Goal: Information Seeking & Learning: Find specific fact

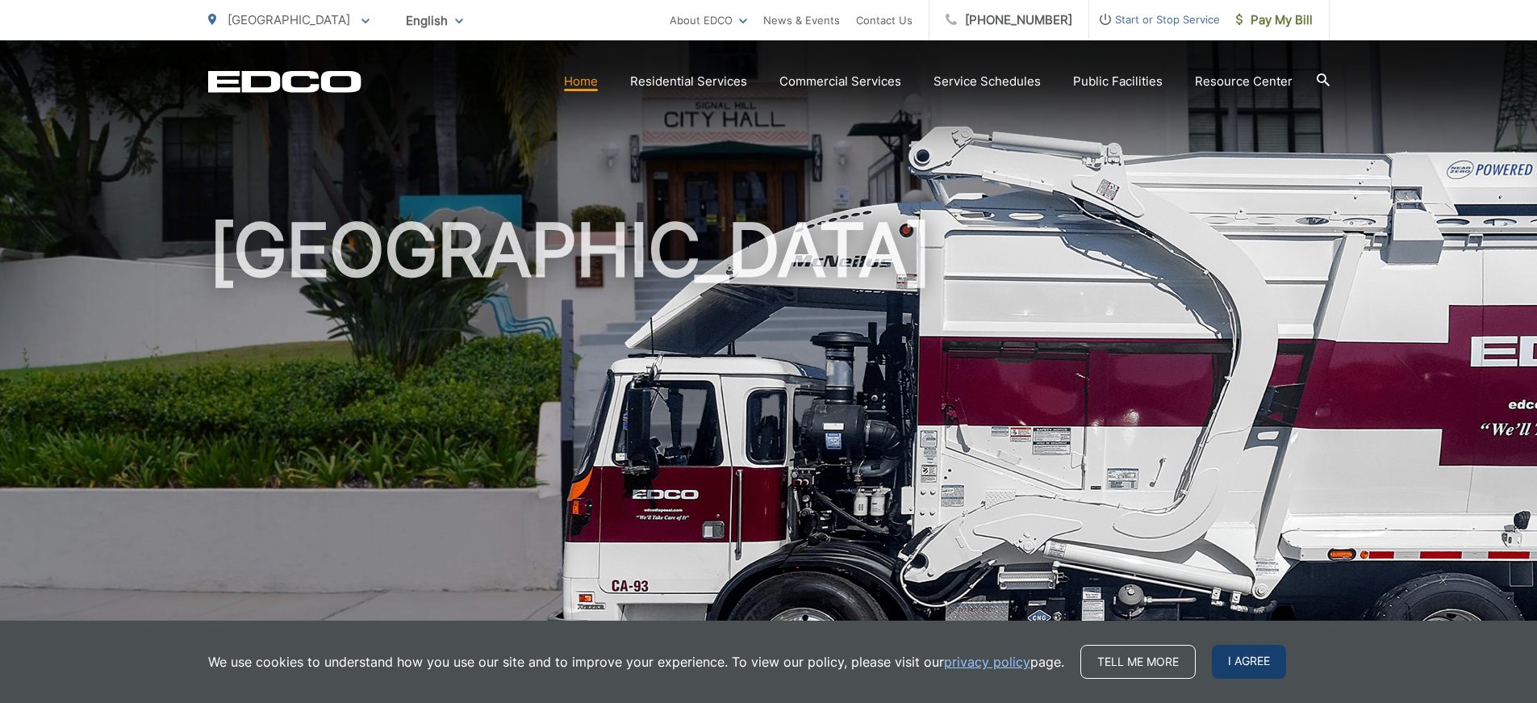
click at [1237, 651] on span "I agree" at bounding box center [1249, 662] width 74 height 34
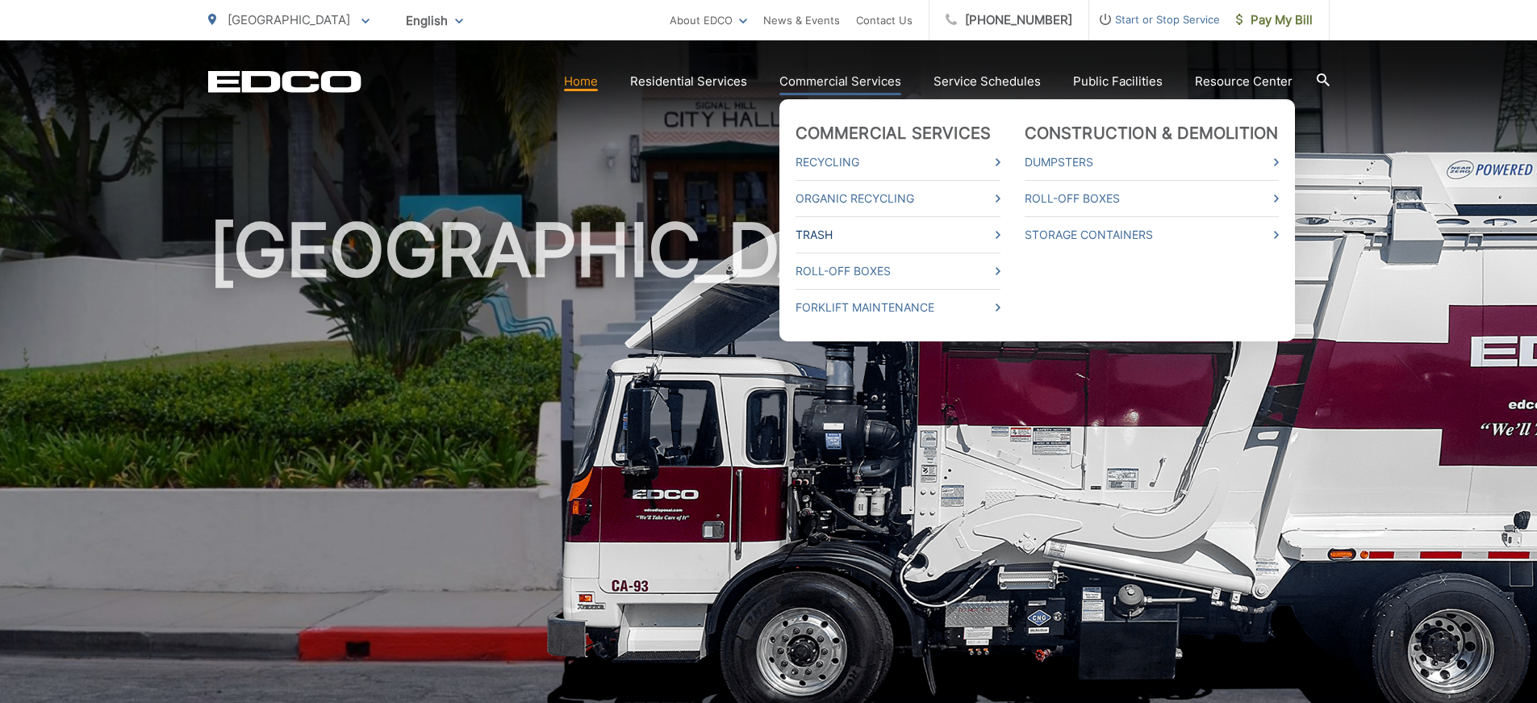
click at [866, 239] on link "Trash" at bounding box center [898, 234] width 205 height 19
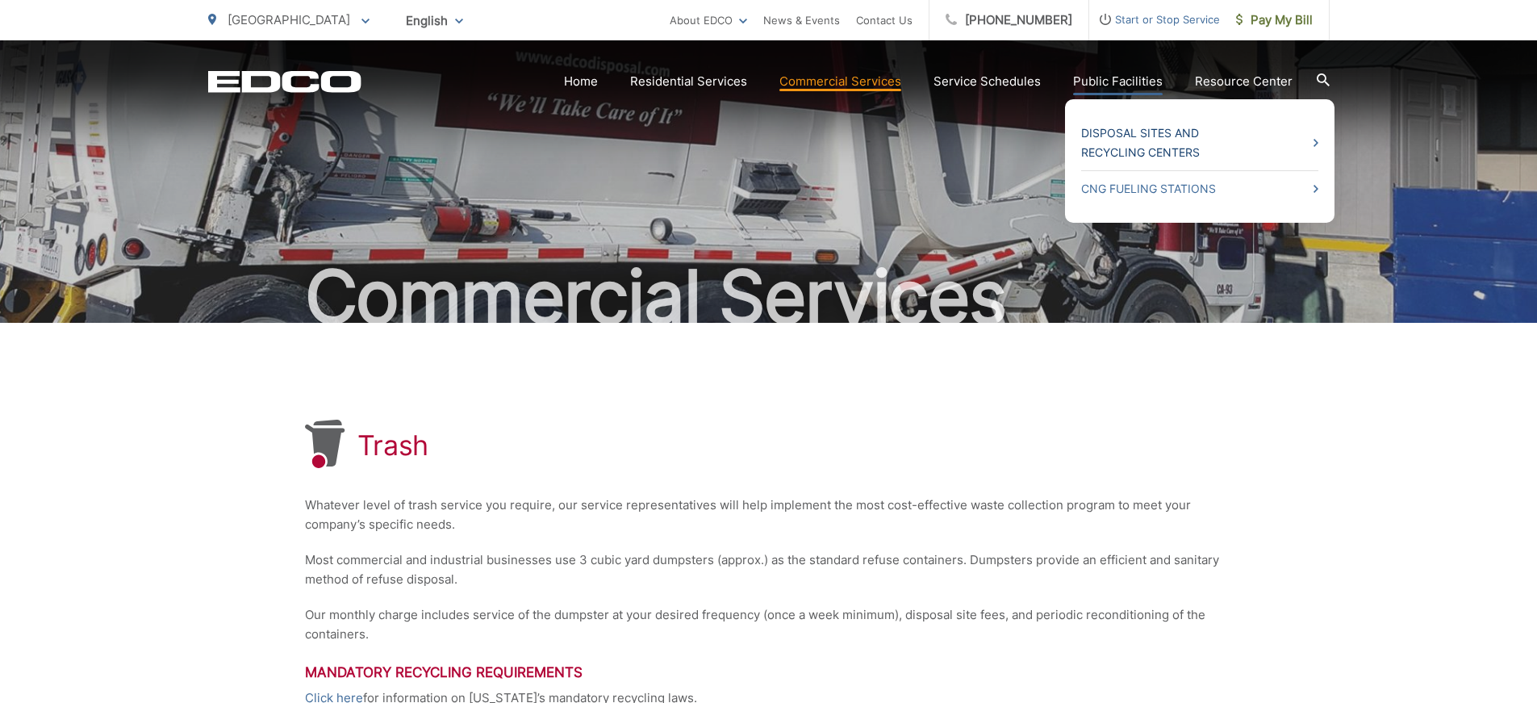
click at [1144, 152] on link "Disposal Sites and Recycling Centers" at bounding box center [1199, 142] width 237 height 39
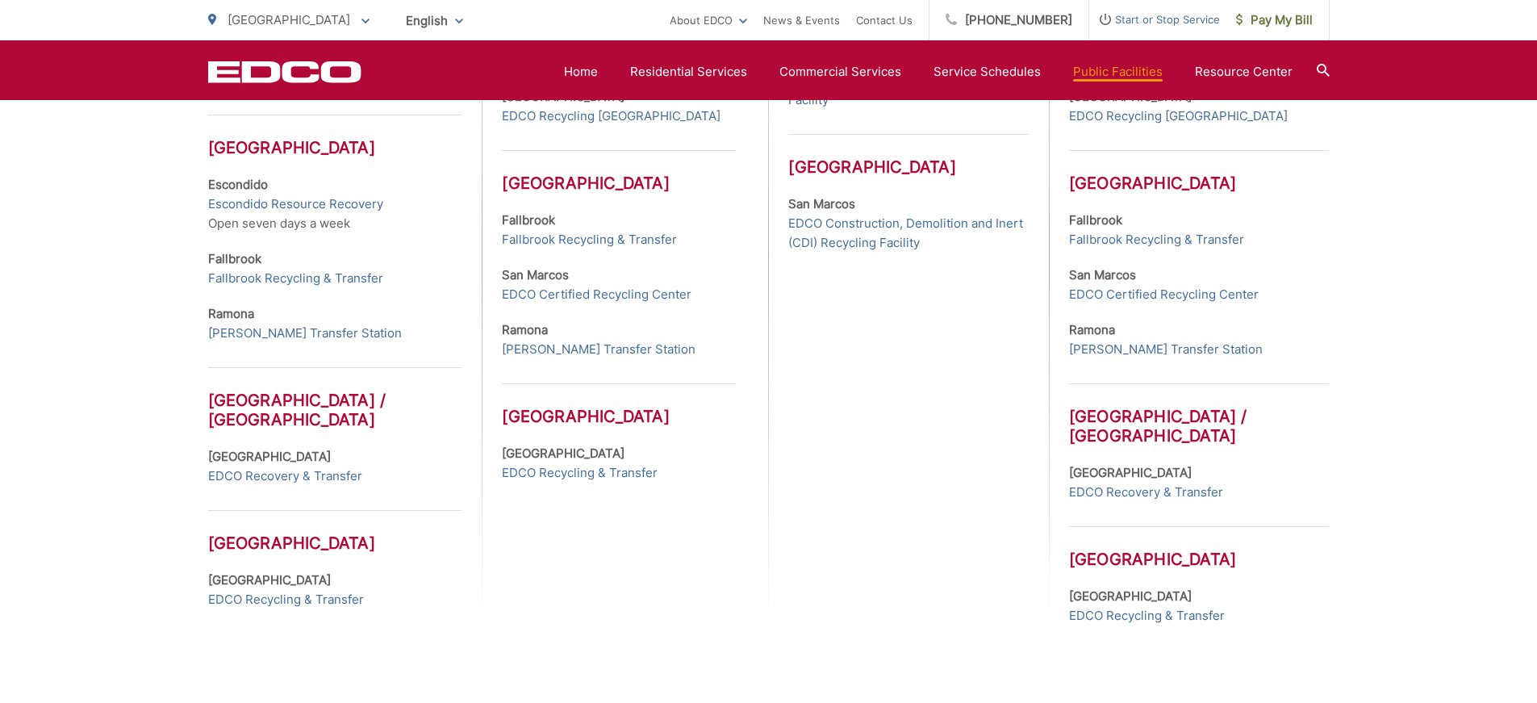
scroll to position [726, 0]
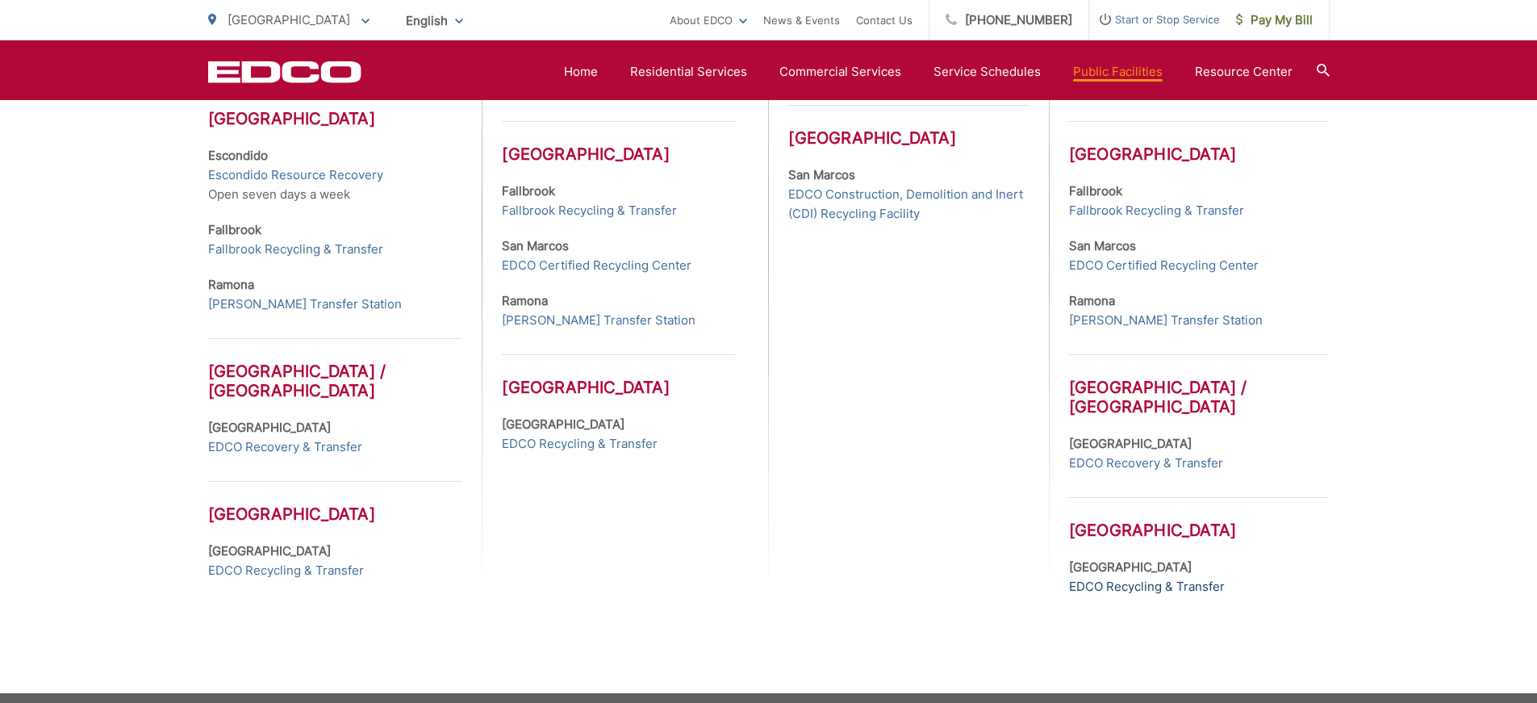
click at [1104, 588] on link "EDCO Recycling & Transfer" at bounding box center [1147, 586] width 156 height 19
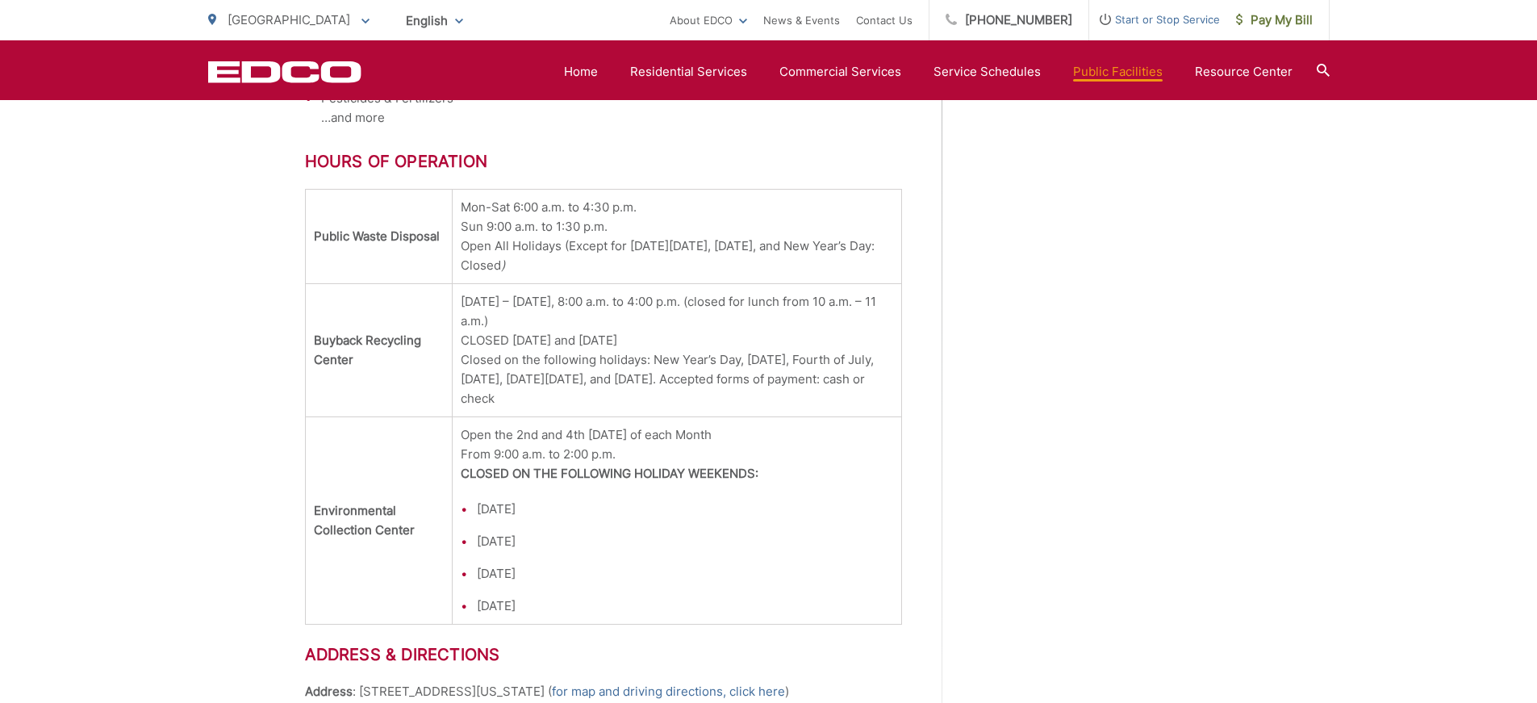
scroll to position [1365, 0]
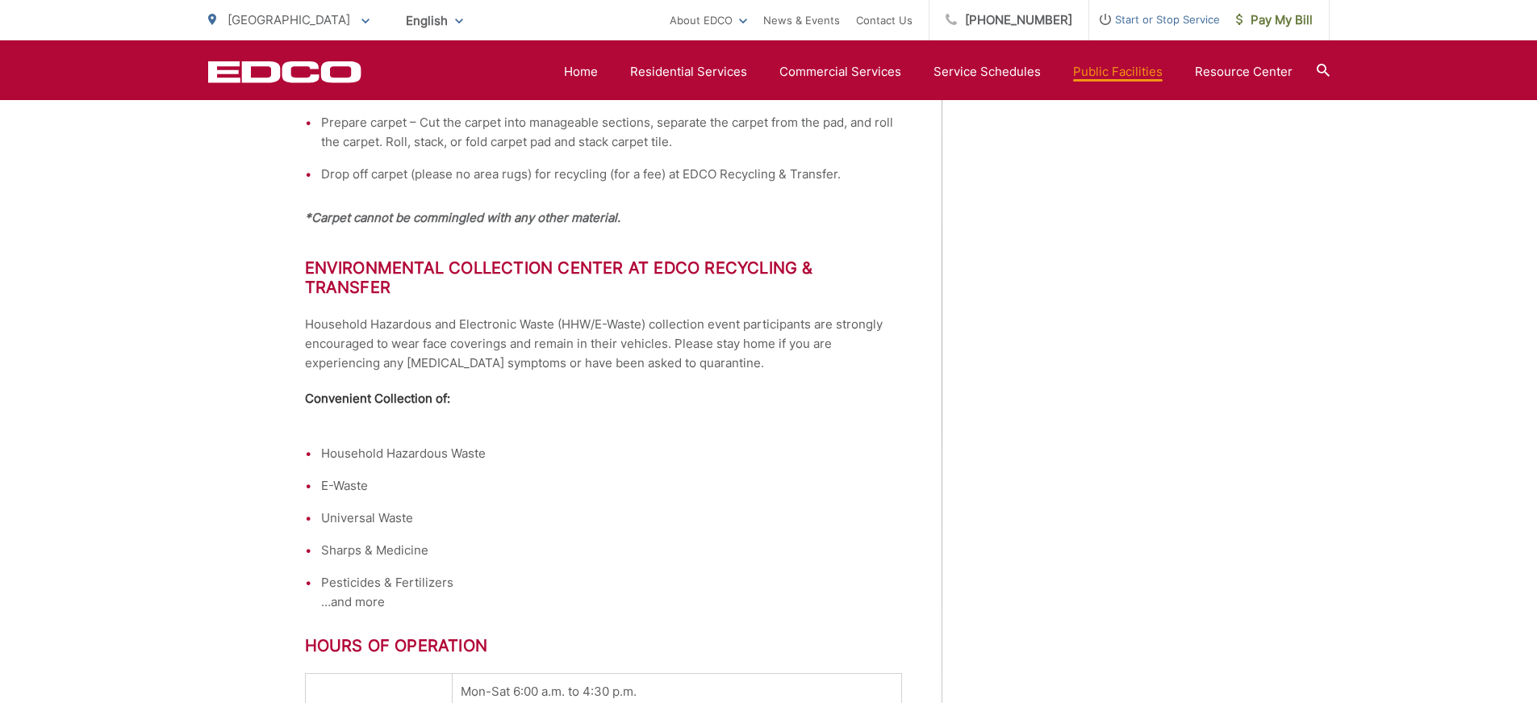
click at [1327, 72] on icon at bounding box center [1323, 70] width 13 height 13
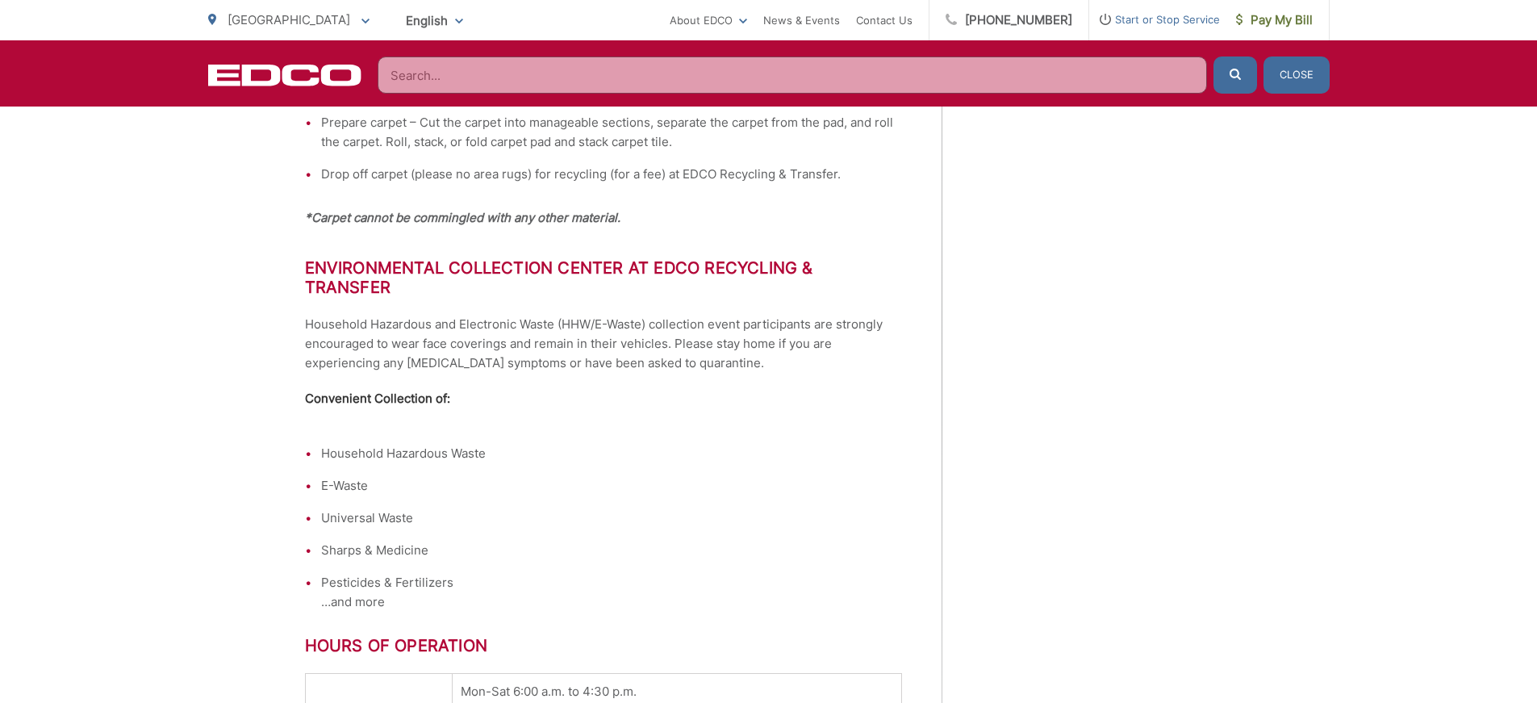
click at [591, 73] on input "Search" at bounding box center [793, 74] width 830 height 37
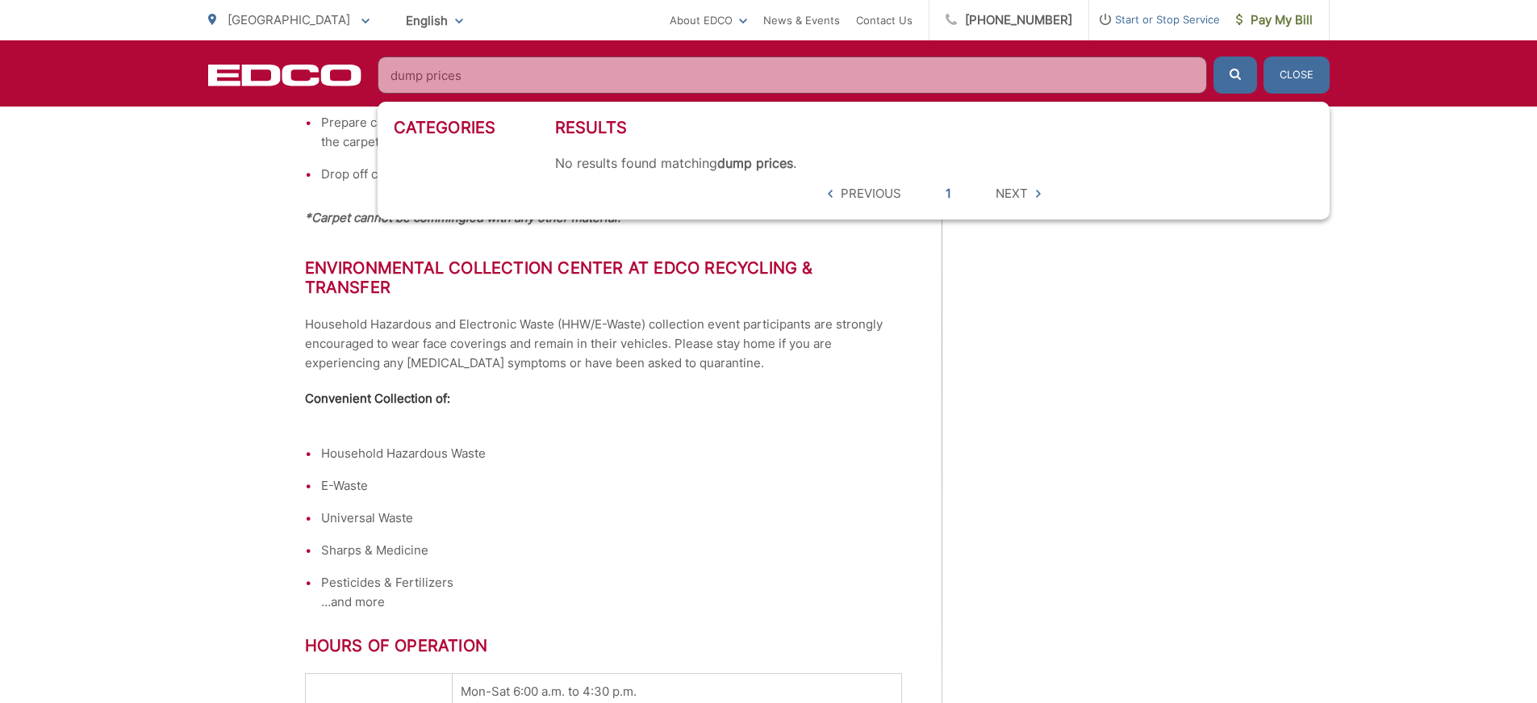
type input "dump prices"
click at [1214, 56] on button "submit" at bounding box center [1236, 74] width 44 height 37
